Goal: Information Seeking & Learning: Learn about a topic

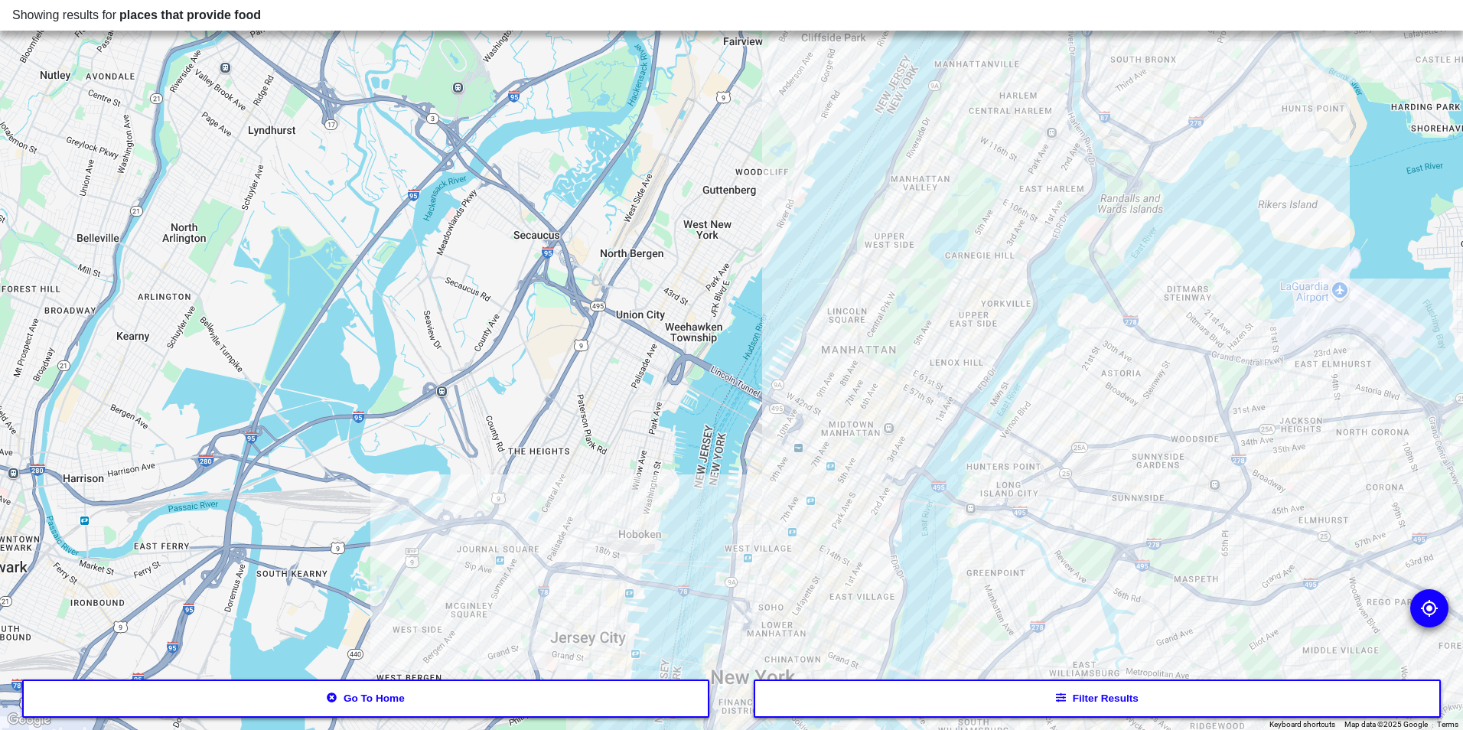
drag, startPoint x: 838, startPoint y: 556, endPoint x: 863, endPoint y: 257, distance: 299.5
click at [863, 257] on div at bounding box center [731, 365] width 1463 height 730
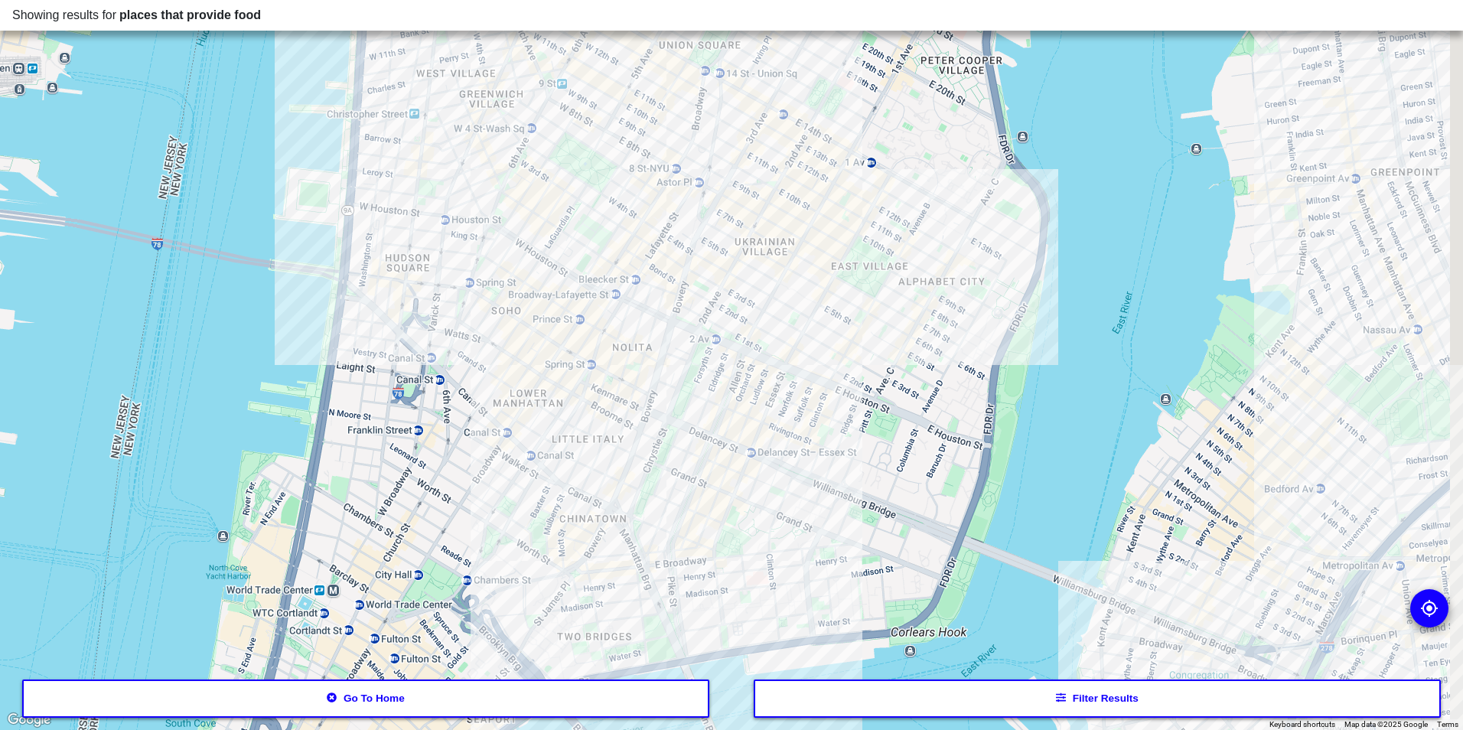
drag, startPoint x: 865, startPoint y: 305, endPoint x: 786, endPoint y: 432, distance: 150.2
click at [786, 432] on div at bounding box center [731, 365] width 1463 height 730
click at [788, 334] on div at bounding box center [731, 365] width 1463 height 730
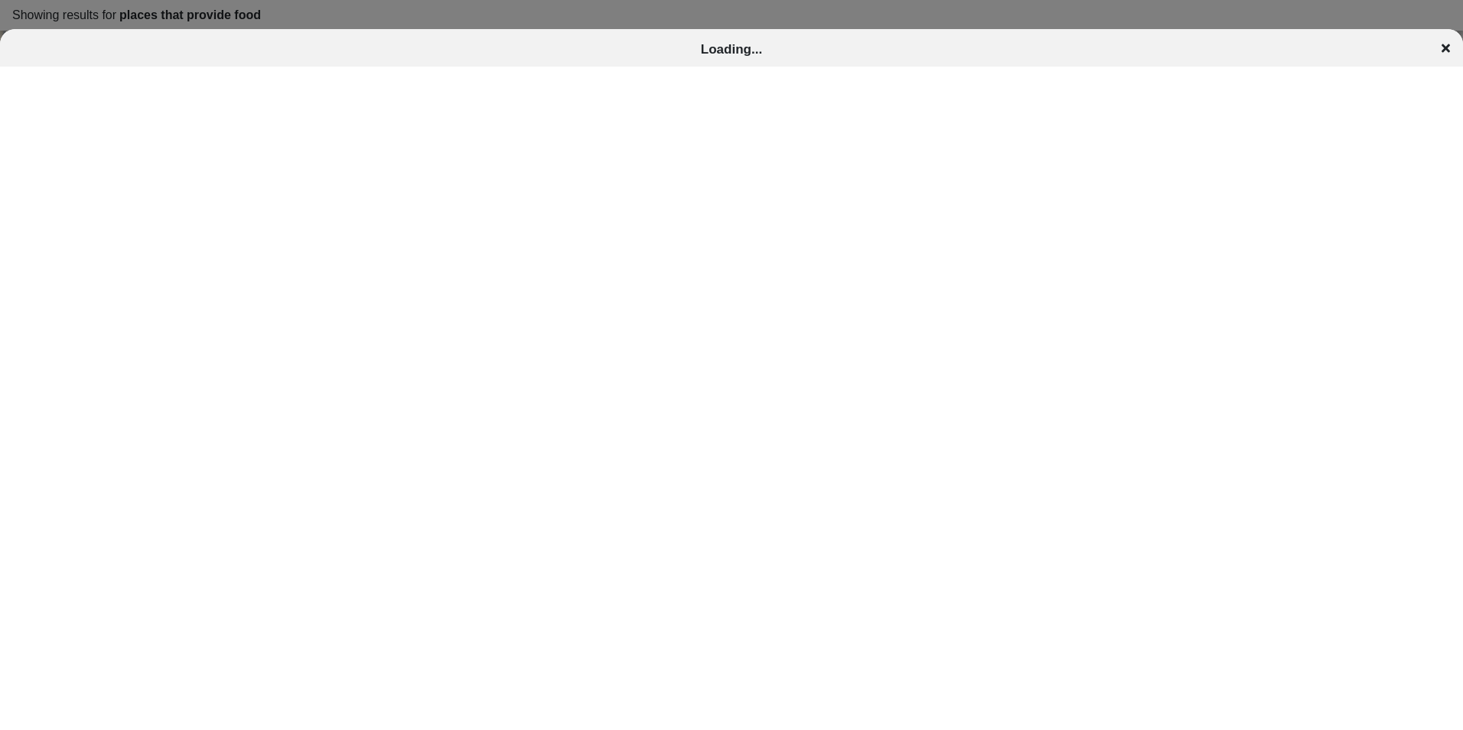
click at [1447, 47] on icon at bounding box center [1446, 48] width 8 height 8
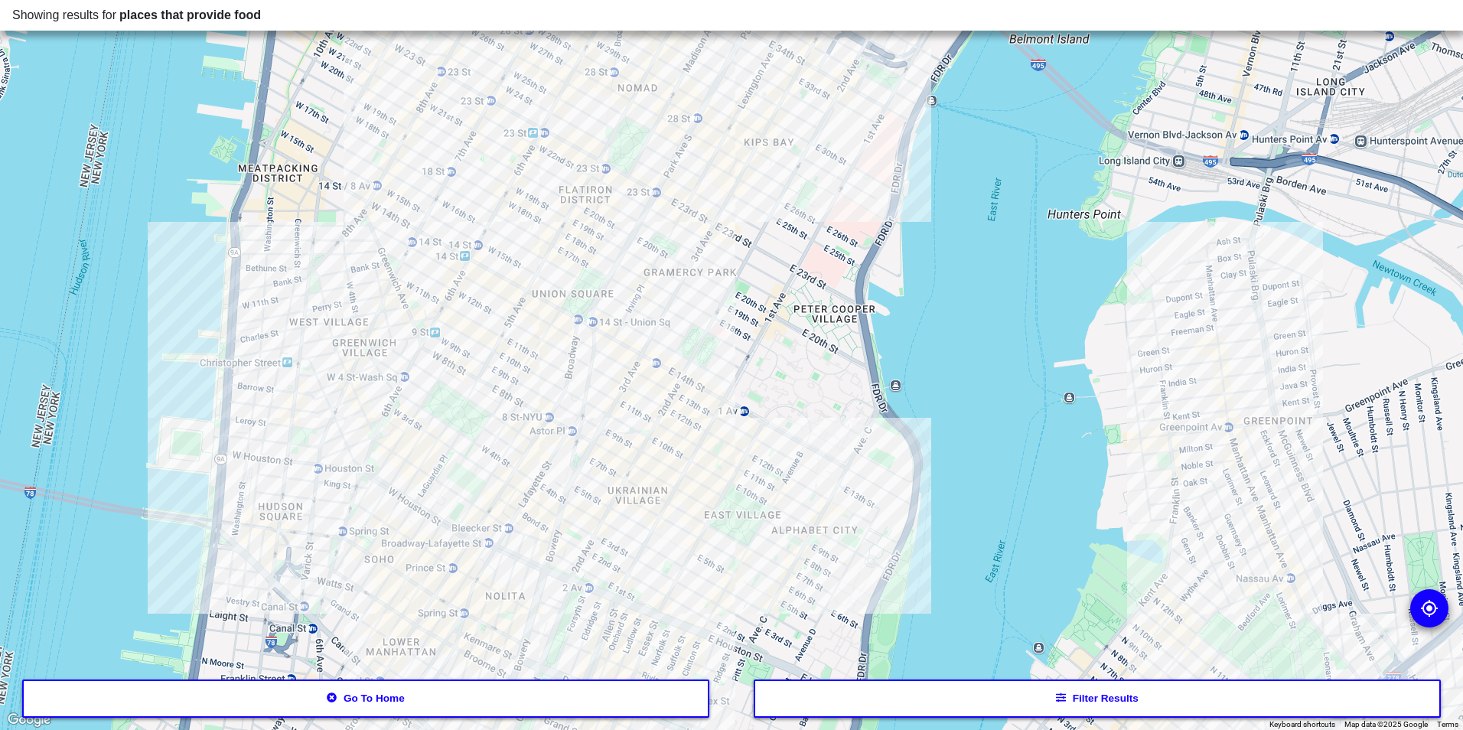
drag, startPoint x: 706, startPoint y: 341, endPoint x: 479, endPoint y: 99, distance: 331.4
click at [590, 586] on div at bounding box center [731, 365] width 1463 height 730
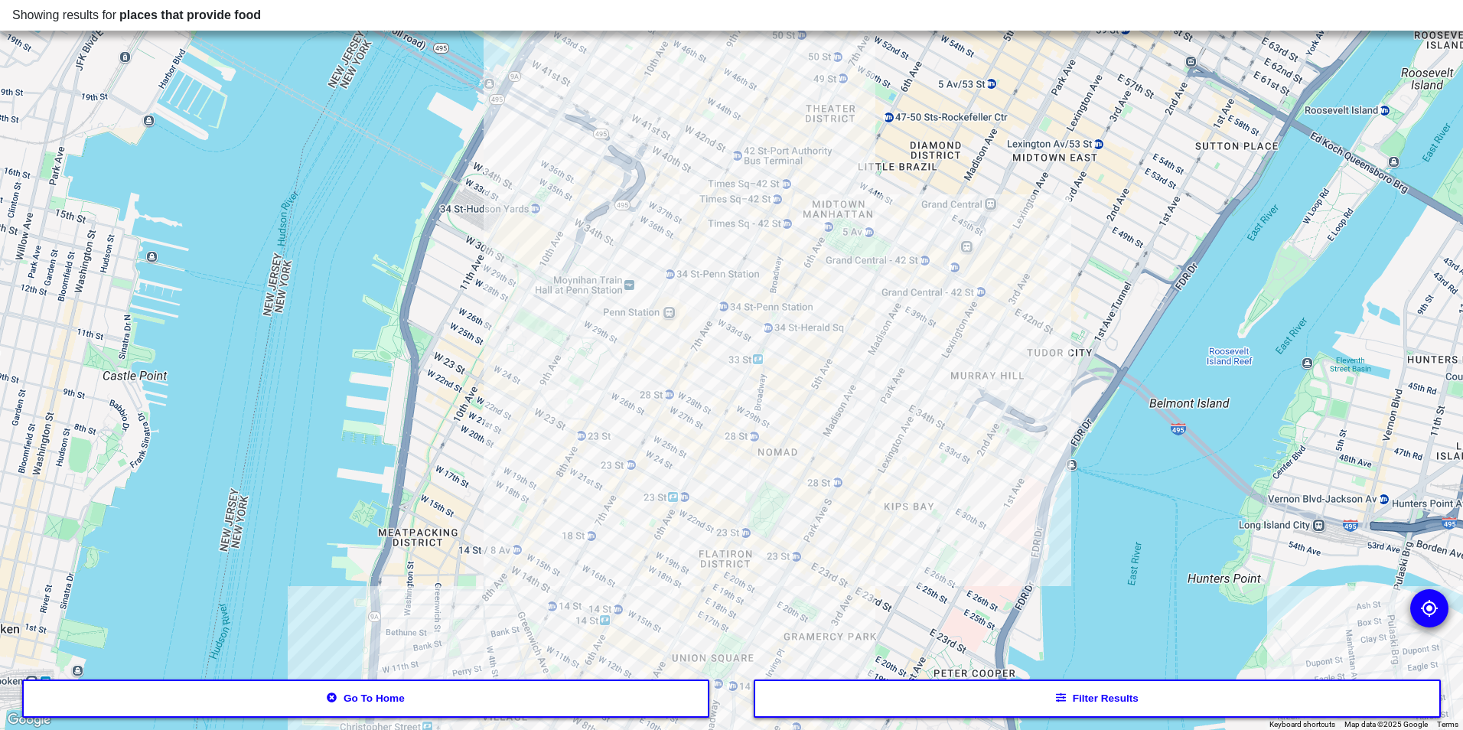
drag, startPoint x: 563, startPoint y: 282, endPoint x: 630, endPoint y: 508, distance: 236.1
click at [630, 508] on div at bounding box center [731, 365] width 1463 height 730
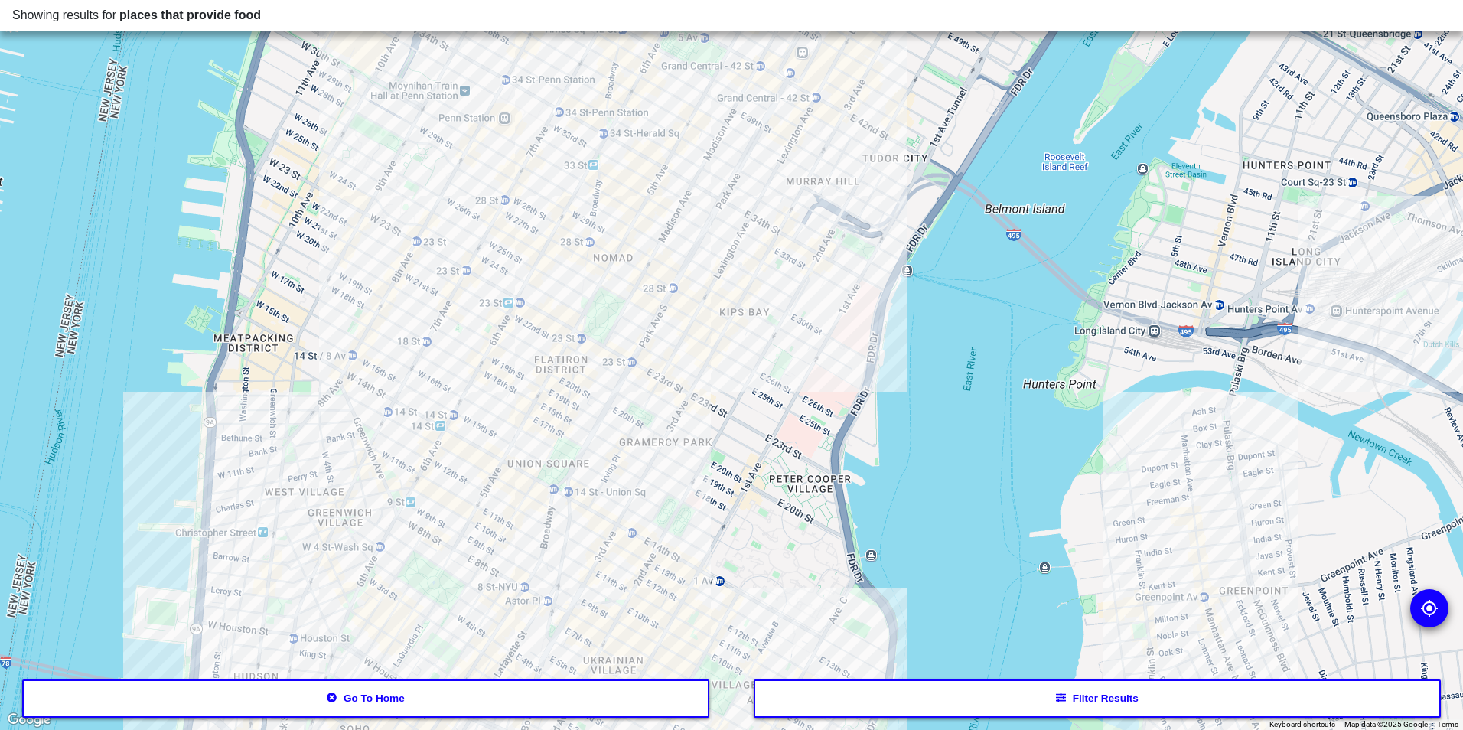
click at [713, 231] on div at bounding box center [731, 365] width 1463 height 730
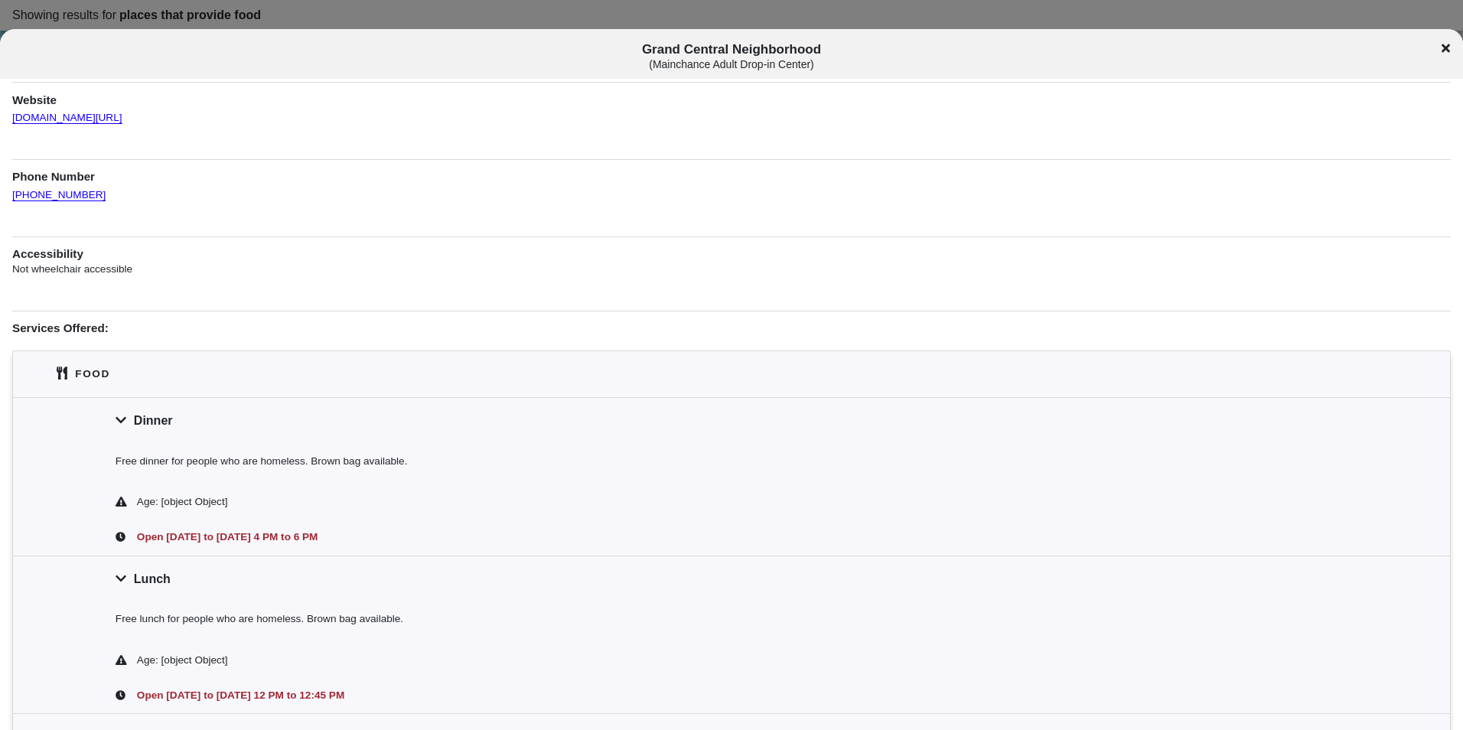
scroll to position [306, 0]
